Goal: Information Seeking & Learning: Learn about a topic

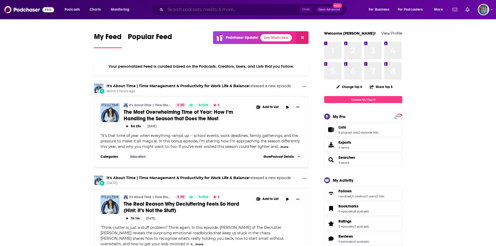
click at [219, 8] on input "Search podcasts, credits, & more..." at bounding box center [232, 9] width 134 height 8
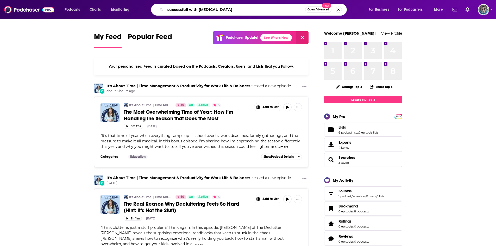
type input "successfull with [MEDICAL_DATA]"
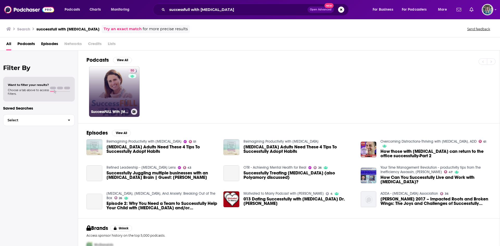
click at [111, 92] on link "50 SuccessFULL With [MEDICAL_DATA]" at bounding box center [114, 91] width 51 height 51
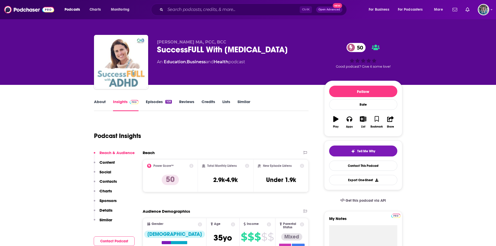
click at [103, 103] on link "About" at bounding box center [100, 105] width 12 height 12
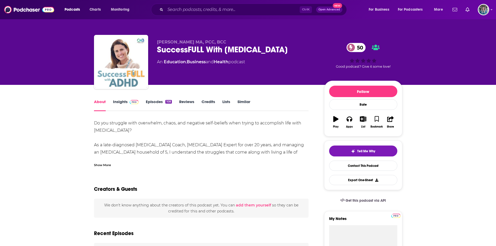
scroll to position [79, 0]
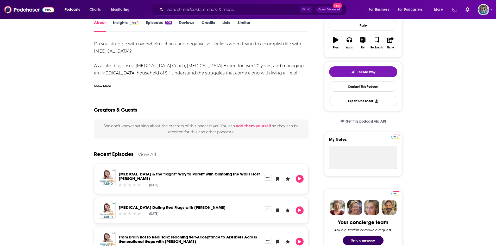
click at [107, 87] on div "Show More" at bounding box center [102, 85] width 17 height 5
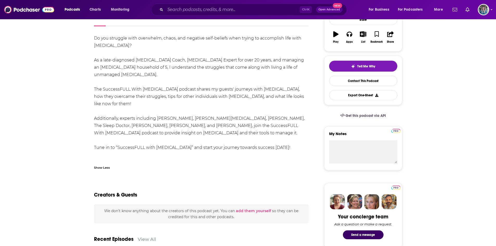
scroll to position [84, 0]
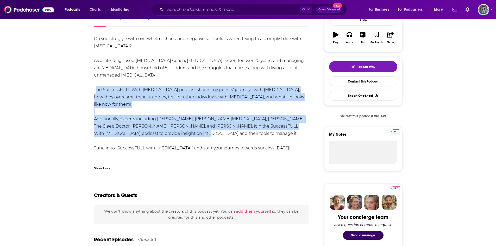
drag, startPoint x: 175, startPoint y: 117, endPoint x: 93, endPoint y: 83, distance: 88.9
copy div "The SuccessFULL With [MEDICAL_DATA] podcast shares my guests' journeys with [ME…"
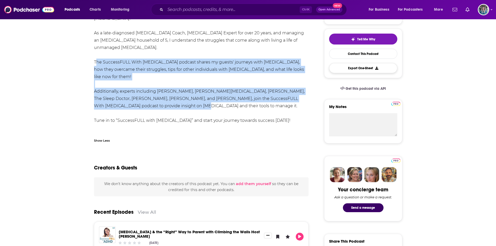
scroll to position [0, 0]
